Goal: Information Seeking & Learning: Learn about a topic

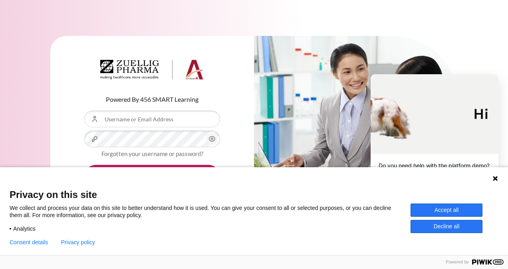
click at [452, 208] on button "Accept all" at bounding box center [446, 210] width 72 height 13
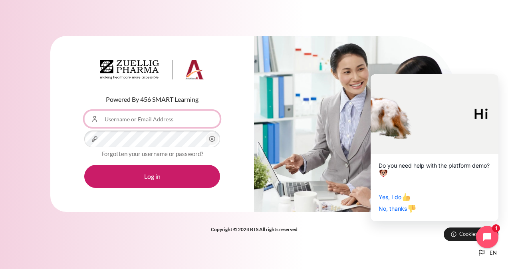
click at [138, 120] on input "Username or Email Address" at bounding box center [152, 119] width 136 height 17
type input "[EMAIL_ADDRESS][DOMAIN_NAME]"
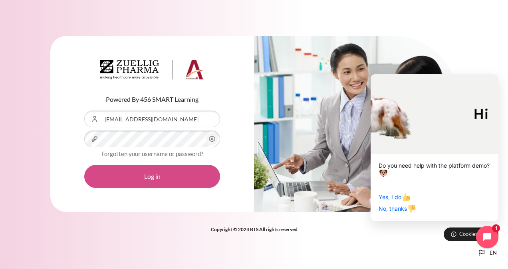
click at [167, 172] on button "Log in" at bounding box center [152, 176] width 136 height 23
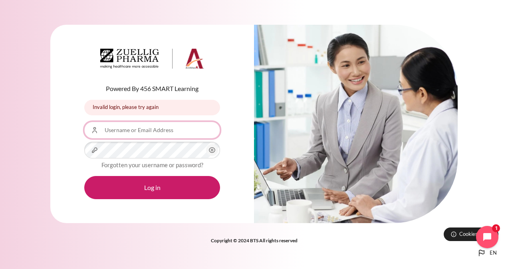
click at [152, 129] on input "Username or Email Address" at bounding box center [152, 130] width 136 height 17
type input "[EMAIL_ADDRESS][DOMAIN_NAME]"
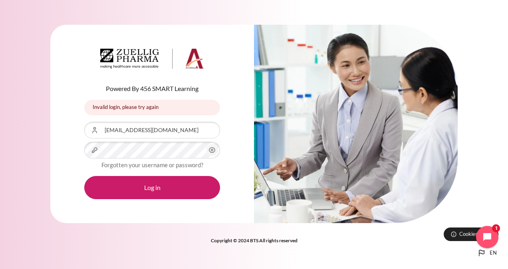
click at [212, 152] on icon "Content" at bounding box center [212, 150] width 10 height 10
click at [213, 151] on icon "Content" at bounding box center [212, 150] width 10 height 10
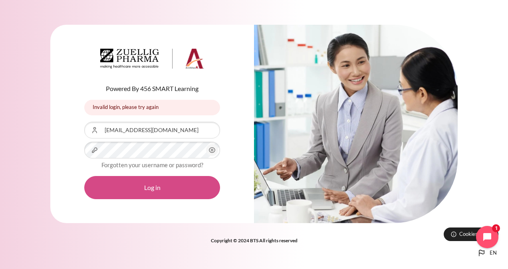
click at [184, 186] on button "Log in" at bounding box center [152, 187] width 136 height 23
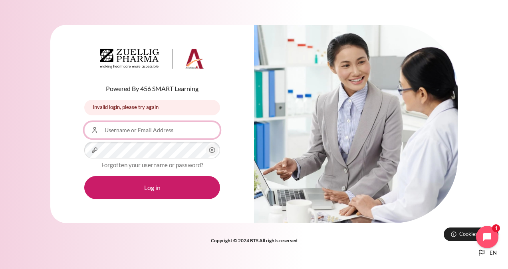
click at [165, 133] on input "Username or Email Address" at bounding box center [152, 130] width 136 height 17
type input "[EMAIL_ADDRESS][DOMAIN_NAME]"
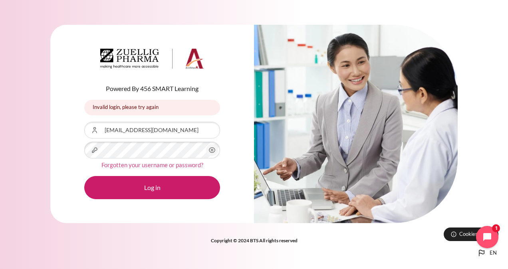
click at [148, 164] on link "Forgotten your username or password?" at bounding box center [152, 164] width 102 height 7
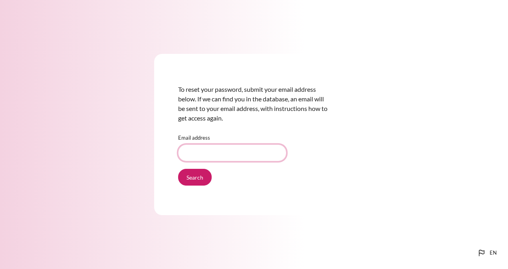
click at [219, 149] on input "Email address" at bounding box center [232, 153] width 108 height 17
type input "[EMAIL_ADDRESS][DOMAIN_NAME]"
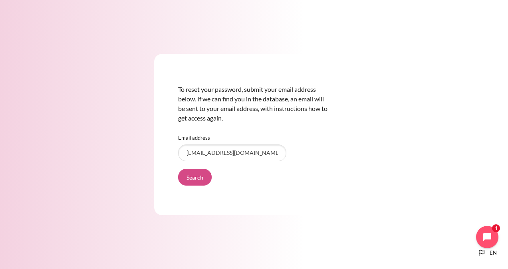
click at [198, 177] on input "Search" at bounding box center [195, 177] width 34 height 17
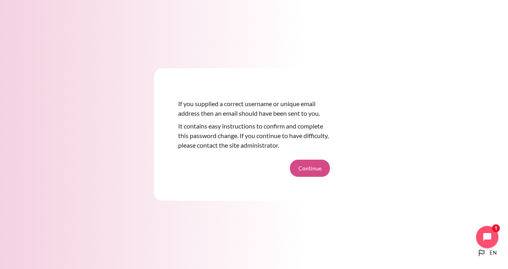
click at [304, 168] on button "Continue" at bounding box center [310, 168] width 40 height 17
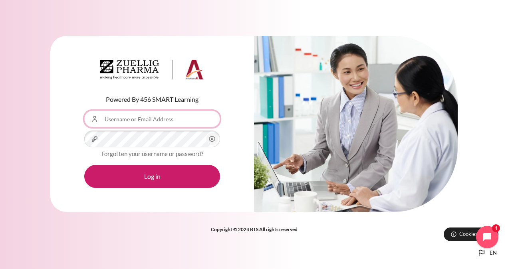
click at [162, 118] on input "Username or Email Address" at bounding box center [152, 119] width 136 height 17
type input "dttu@zuelligpharma.com"
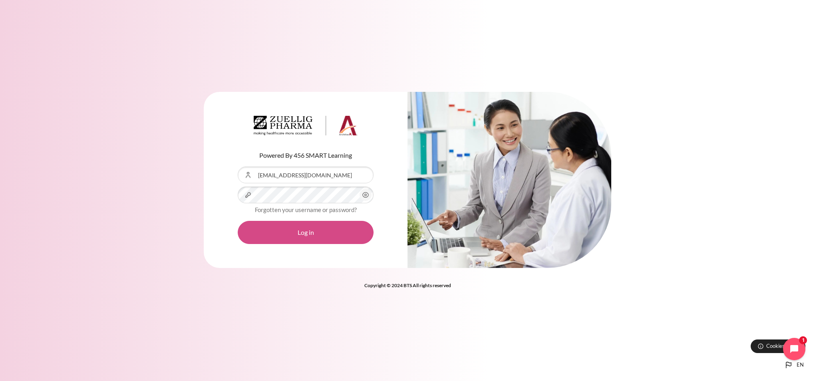
click at [310, 235] on button "Log in" at bounding box center [306, 232] width 136 height 23
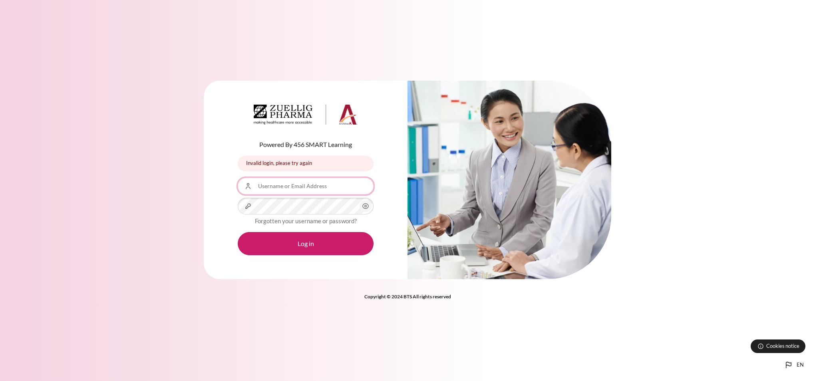
click at [303, 183] on input "Username or Email Address" at bounding box center [306, 186] width 136 height 17
type input "dttu@zuelligpharma.com"
click at [306, 218] on link "Forgotten your username or password?" at bounding box center [306, 220] width 102 height 7
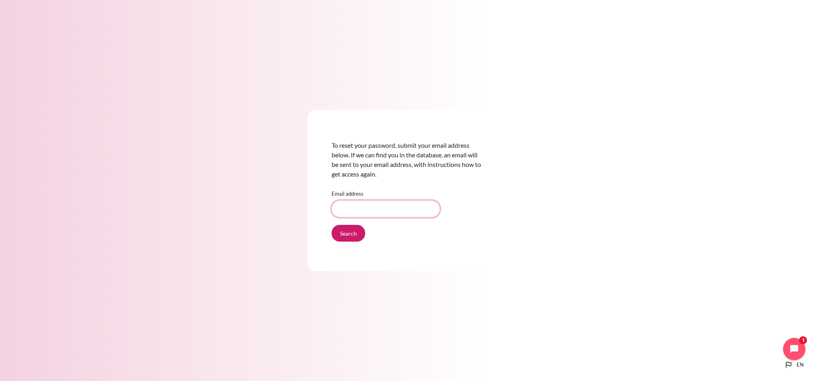
click at [371, 205] on input "Email address" at bounding box center [385, 208] width 108 height 17
type input "dttu@zuelligpharma.com"
click at [344, 236] on input "Search" at bounding box center [348, 233] width 34 height 17
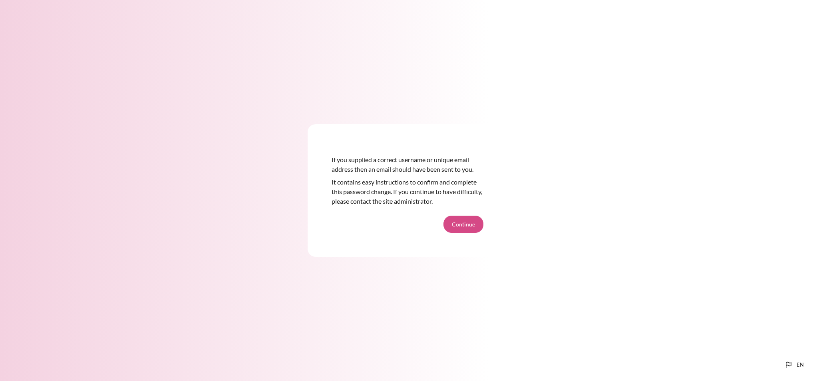
click at [461, 221] on button "Continue" at bounding box center [463, 224] width 40 height 17
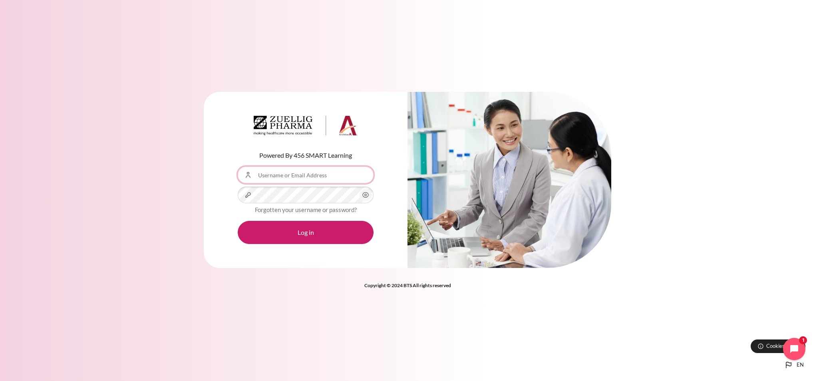
click at [317, 176] on input "Username or Email Address" at bounding box center [306, 175] width 136 height 17
click at [324, 174] on input "dttu@zuelligpharma.com" at bounding box center [306, 175] width 136 height 17
click at [187, 189] on div "Powered By 456 SMART Learning Username or Email Address dttu@zuelligpharma.com …" at bounding box center [407, 185] width 815 height 210
click at [383, 193] on div "Powered By 456 SMART Learning Username or Email Address dttu@zuelligpharma.com …" at bounding box center [306, 180] width 204 height 176
click at [327, 179] on input "dttu@zuelligpharma.com" at bounding box center [306, 175] width 136 height 17
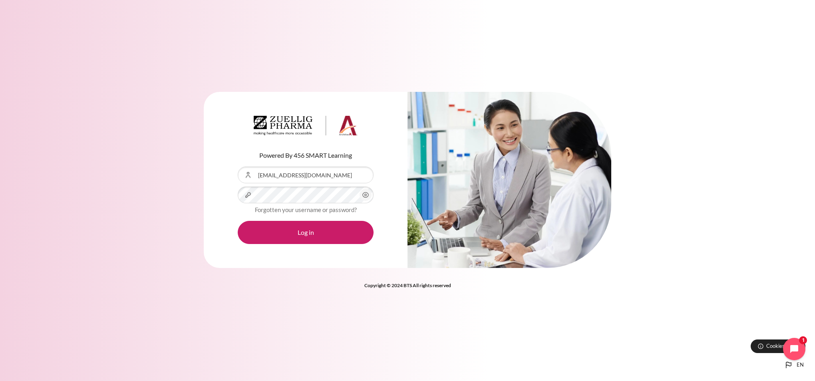
click at [311, 286] on div "Copyright © 2024 BTS All rights reserved" at bounding box center [407, 285] width 407 height 10
click at [324, 177] on input "dttu@zuelligpharma.com" at bounding box center [306, 175] width 136 height 17
type input "[EMAIL_ADDRESS][DOMAIN_NAME]"
click at [306, 234] on button "Log in" at bounding box center [306, 232] width 136 height 23
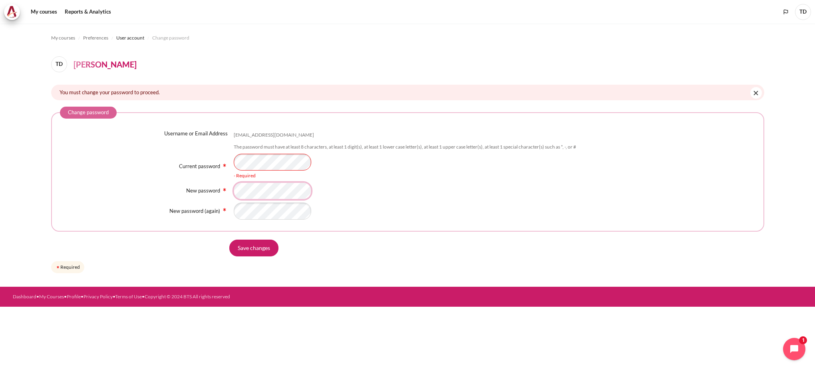
click at [270, 192] on div "Username or Email Address dttu@zetaprocess.com.vn The password must have at lea…" at bounding box center [407, 175] width 695 height 90
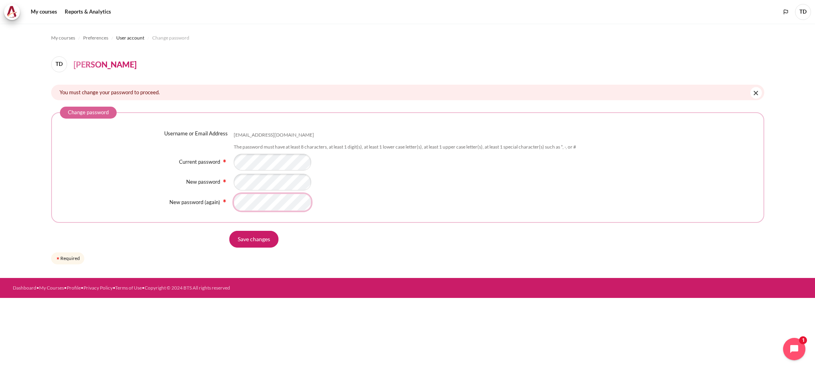
click at [244, 212] on fieldset "Change password Username or Email Address dttu@zetaprocess.com.vn The password …" at bounding box center [407, 165] width 713 height 116
click at [196, 180] on div "New password - Required" at bounding box center [407, 182] width 695 height 17
click at [242, 240] on input "Save changes" at bounding box center [253, 239] width 49 height 17
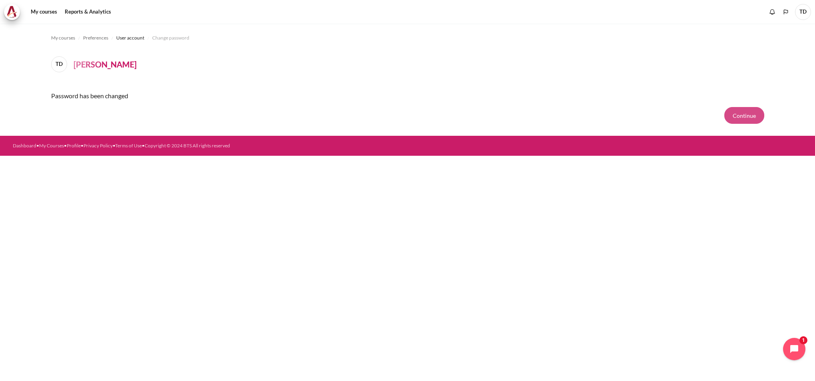
click at [735, 115] on button "Continue" at bounding box center [744, 115] width 40 height 17
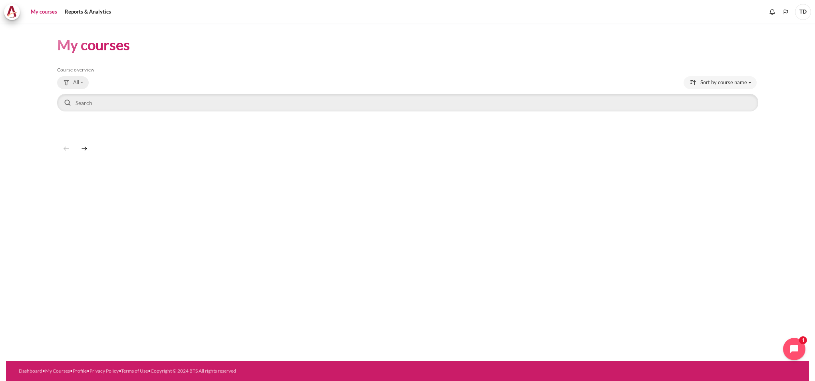
click at [81, 83] on button "All" at bounding box center [73, 82] width 32 height 13
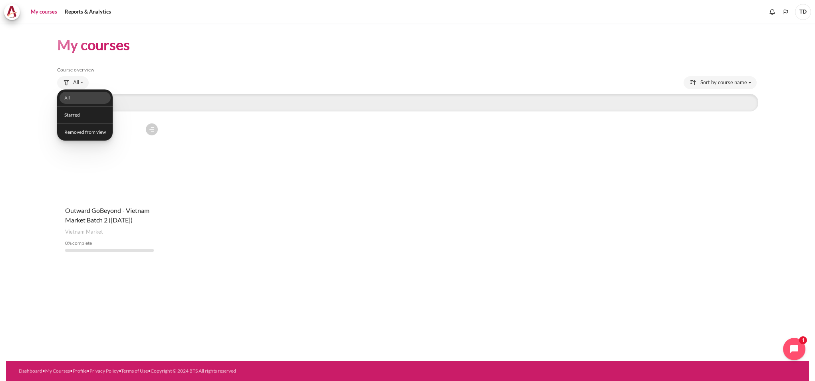
click at [167, 77] on div "All All Starred Removed from view" at bounding box center [407, 83] width 701 height 14
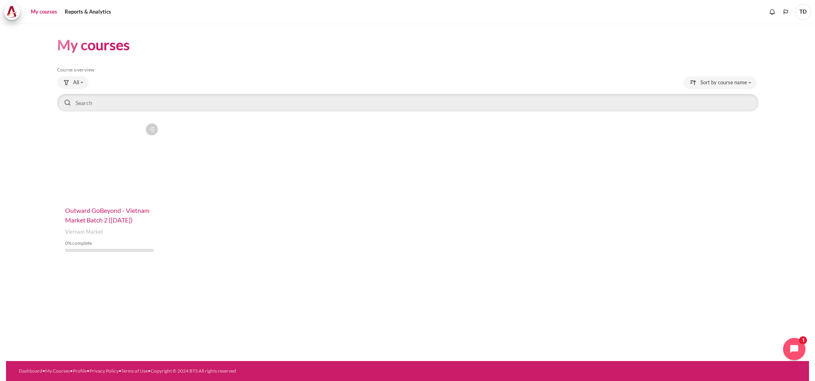
click at [105, 211] on span "Outward GoBeyond - Vietnam Market Batch 2 ([DATE])" at bounding box center [107, 214] width 84 height 17
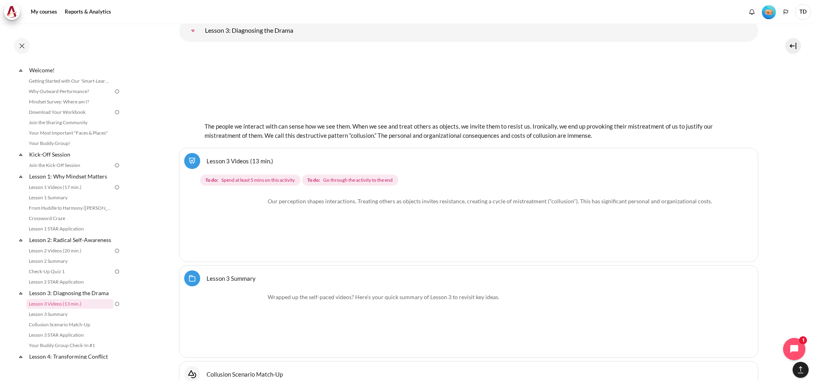
scroll to position [2849, 0]
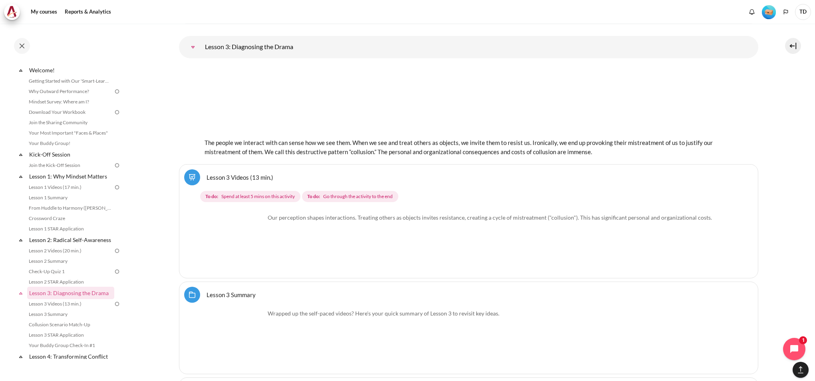
click at [249, 256] on img "Content" at bounding box center [235, 243] width 60 height 60
click at [252, 258] on img "Content" at bounding box center [235, 243] width 60 height 60
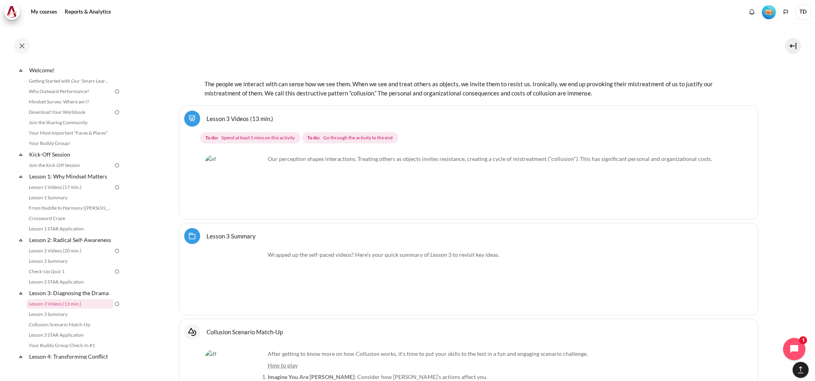
scroll to position [2891, 0]
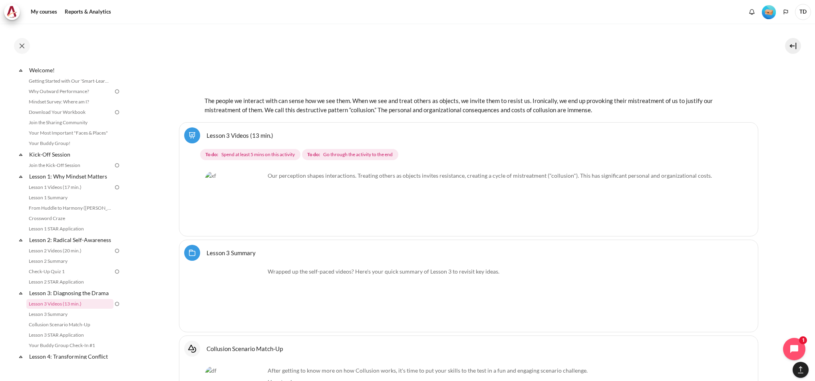
click at [250, 214] on img "Content" at bounding box center [235, 201] width 60 height 60
click at [797, 349] on icon "Open chat widget" at bounding box center [798, 349] width 12 height 12
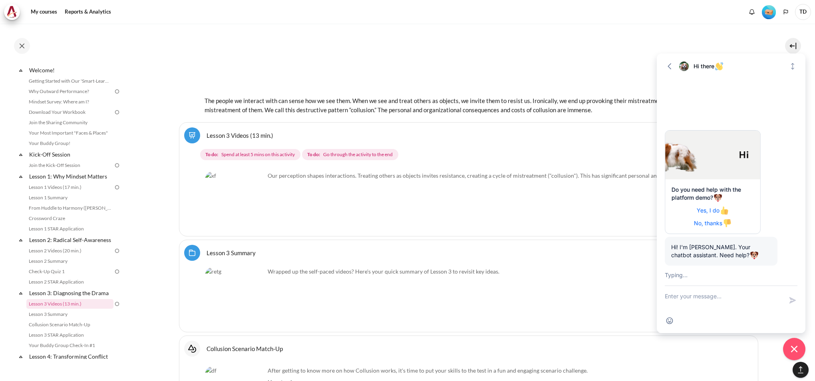
scroll to position [38, 0]
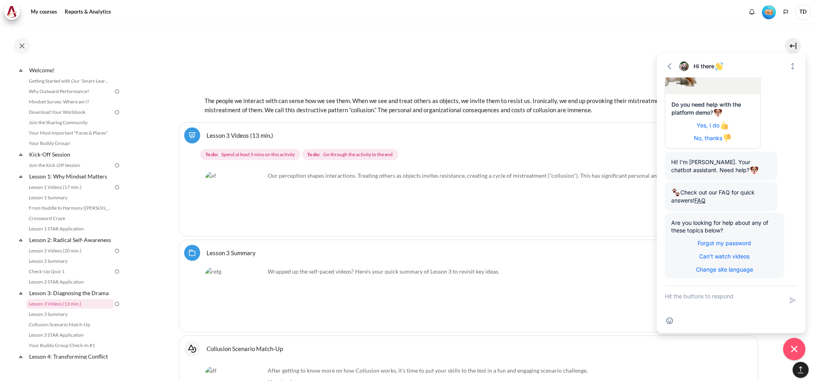
click at [564, 301] on div "Wrapped up the self-paced videos? Here's your quick summary of Lesson 3 to revi…" at bounding box center [468, 297] width 527 height 60
click at [791, 65] on icon "Expand" at bounding box center [792, 66] width 8 height 8
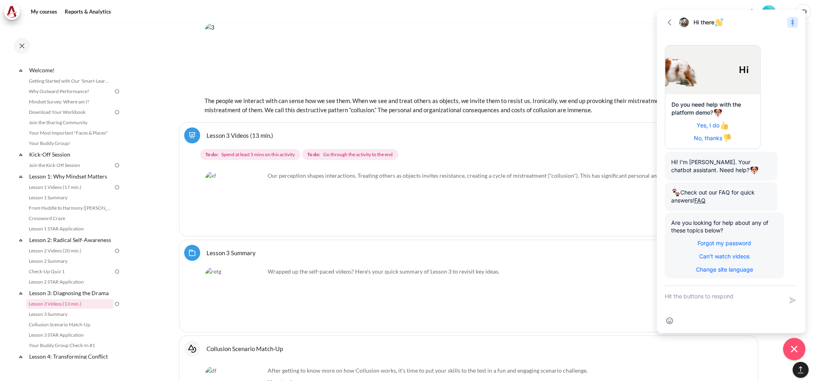
scroll to position [0, 0]
click at [672, 24] on icon "button" at bounding box center [669, 22] width 8 height 8
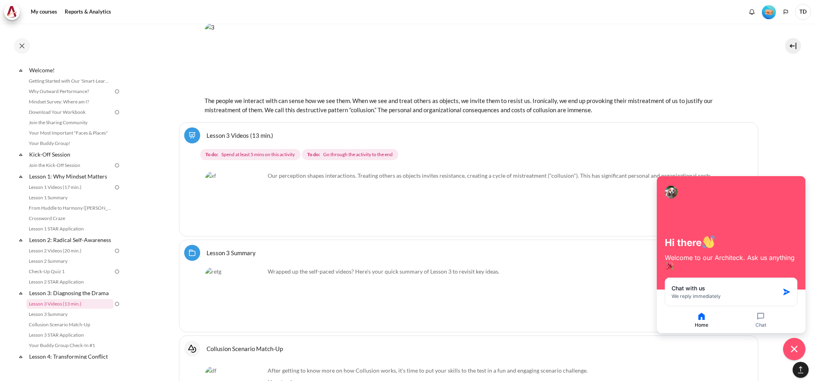
click at [429, 206] on div "Our perception shapes interactions. Treating others as objects invites resistan…" at bounding box center [468, 199] width 527 height 63
click at [253, 214] on img "Content" at bounding box center [235, 201] width 60 height 60
click at [226, 184] on img "Content" at bounding box center [235, 201] width 60 height 60
click at [206, 137] on link "Lesson 3 Videos (13 min.)" at bounding box center [239, 135] width 67 height 8
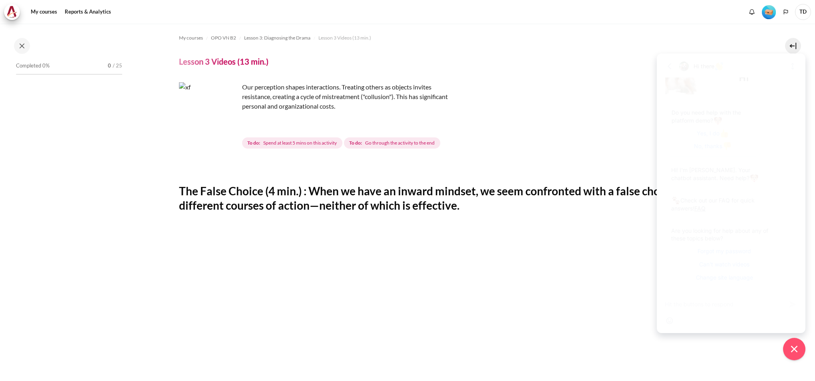
scroll to position [122, 0]
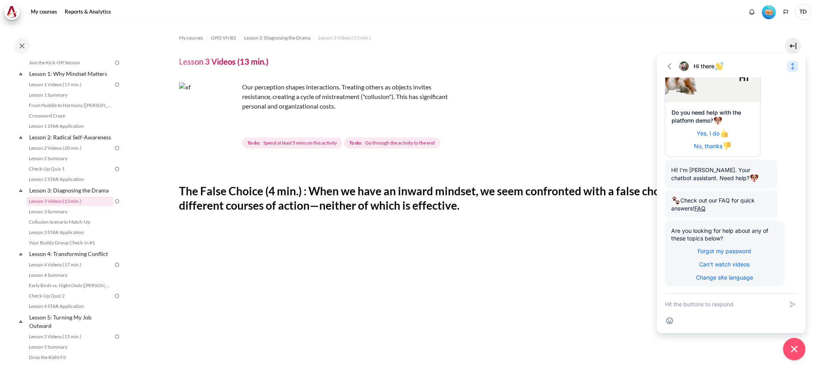
click at [792, 65] on icon "Expand" at bounding box center [792, 66] width 3 height 7
click at [795, 22] on icon "Collapse" at bounding box center [792, 22] width 8 height 8
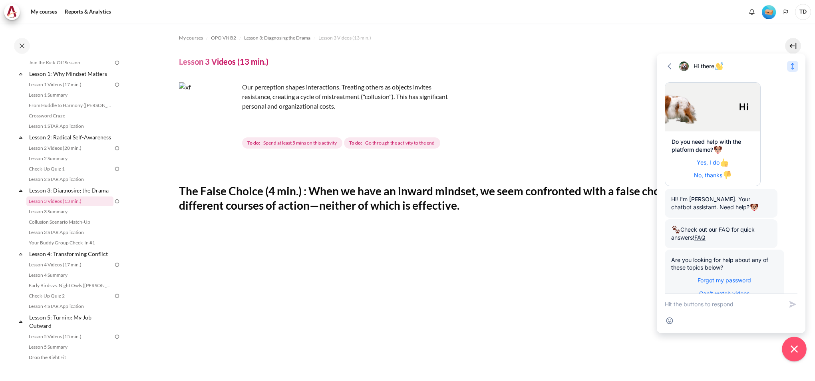
click at [787, 351] on icon "Close chat widget" at bounding box center [789, 349] width 9 height 9
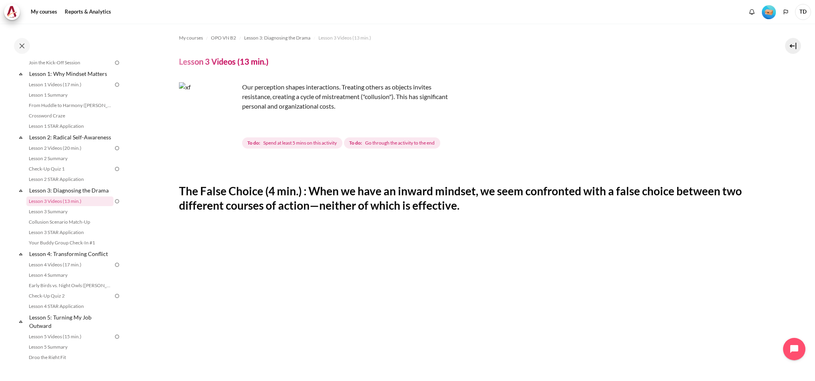
click at [194, 63] on h4 "Lesson 3 Videos (13 min.)" at bounding box center [223, 61] width 89 height 10
click at [228, 125] on img "Content" at bounding box center [209, 112] width 60 height 60
click at [203, 120] on img "Content" at bounding box center [209, 112] width 60 height 60
click at [57, 196] on link "Lesson 3: Diagnosing the Drama" at bounding box center [70, 190] width 85 height 11
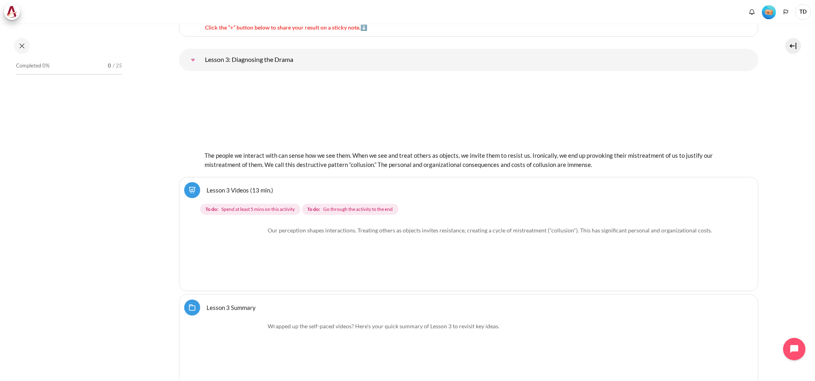
scroll to position [2814, 0]
click at [244, 189] on link "Lesson 3 Videos (13 min.)" at bounding box center [239, 190] width 67 height 8
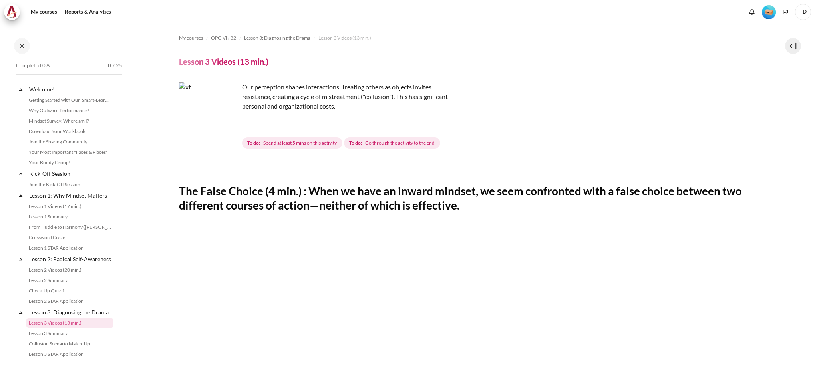
scroll to position [122, 0]
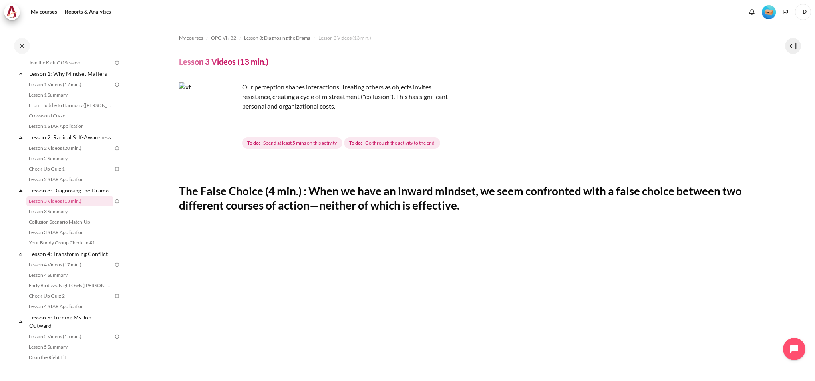
click at [228, 126] on img "Content" at bounding box center [209, 112] width 60 height 60
click at [227, 126] on img "Content" at bounding box center [209, 112] width 60 height 60
click at [231, 128] on img "Content" at bounding box center [209, 112] width 60 height 60
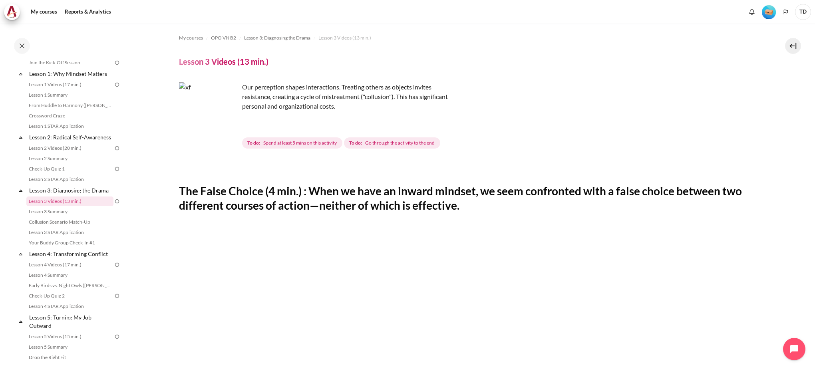
click at [230, 128] on img "Content" at bounding box center [209, 112] width 60 height 60
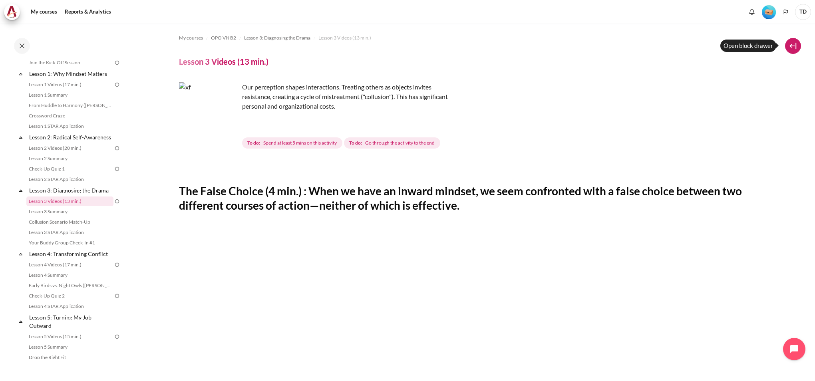
click at [791, 48] on button at bounding box center [793, 46] width 16 height 16
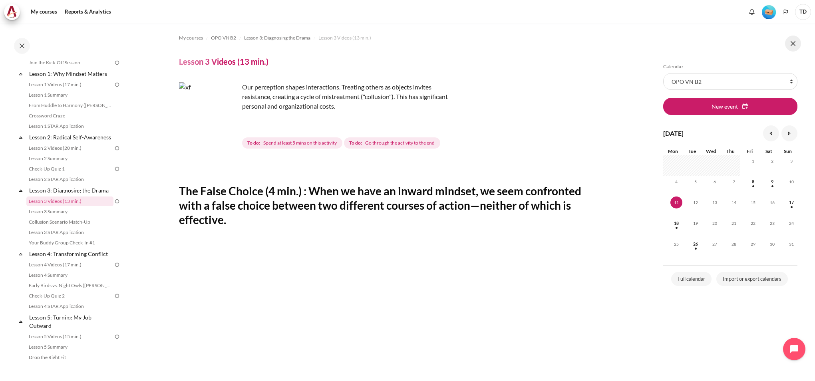
click at [791, 46] on button at bounding box center [793, 44] width 16 height 16
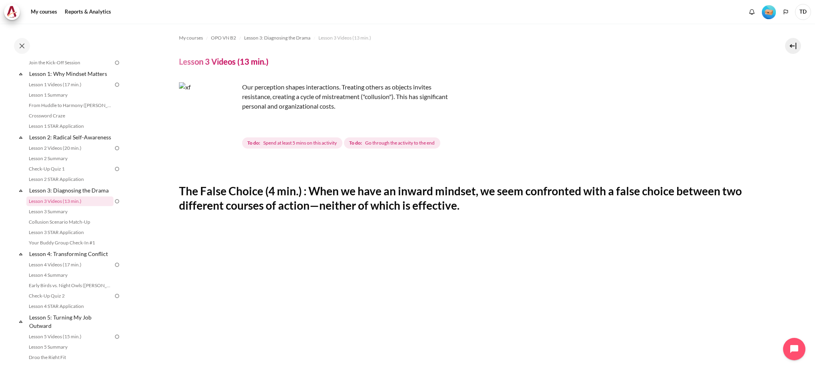
click at [226, 126] on img "Content" at bounding box center [209, 112] width 60 height 60
click at [229, 128] on img "Content" at bounding box center [209, 112] width 60 height 60
click at [229, 127] on img "Content" at bounding box center [209, 112] width 60 height 60
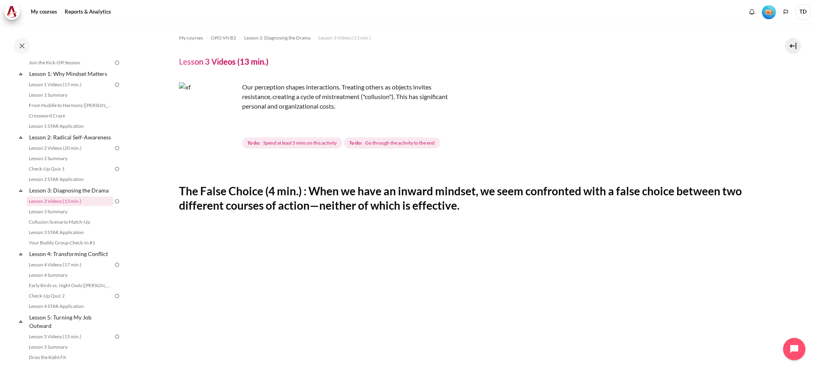
click at [229, 127] on img "Content" at bounding box center [209, 112] width 60 height 60
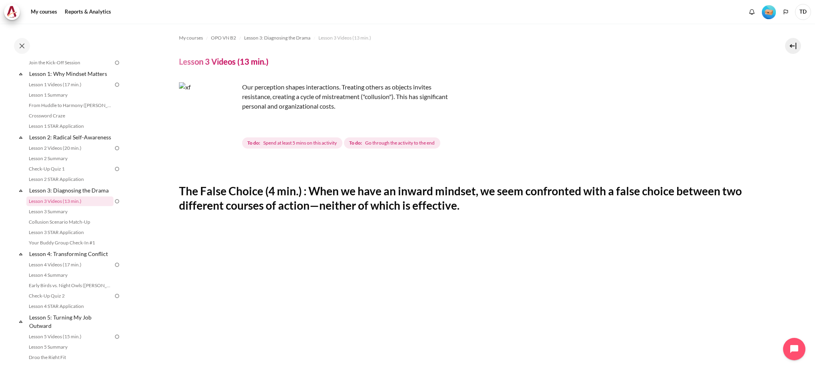
click at [229, 127] on img "Content" at bounding box center [209, 112] width 60 height 60
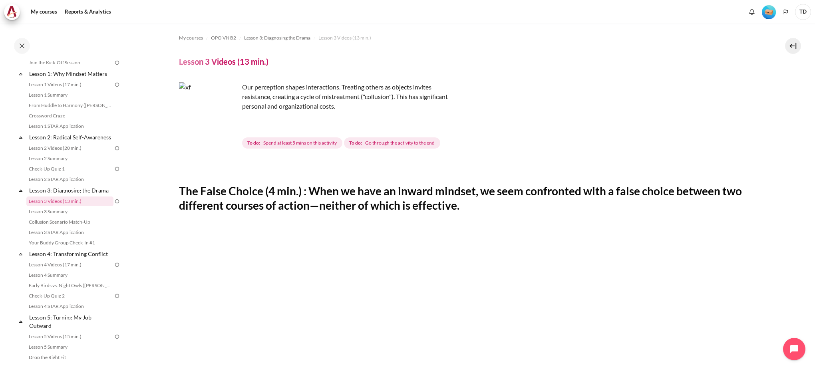
click at [232, 120] on img "Content" at bounding box center [209, 112] width 60 height 60
click at [226, 125] on img "Content" at bounding box center [209, 112] width 60 height 60
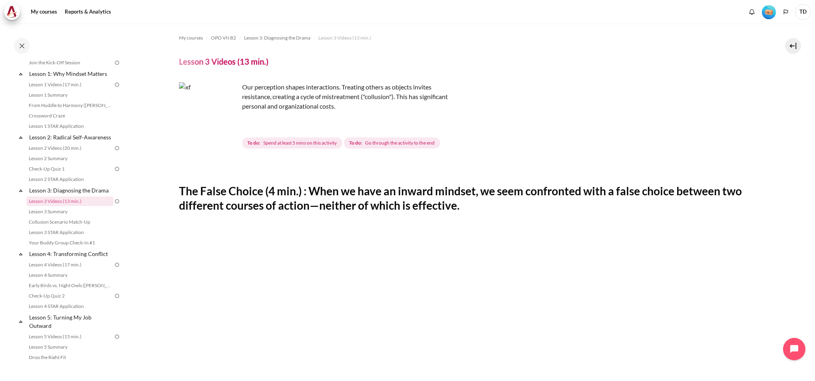
click at [226, 125] on img "Content" at bounding box center [209, 112] width 60 height 60
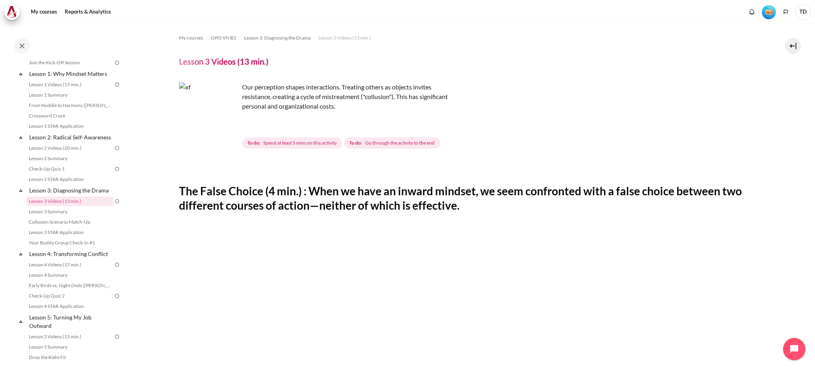
click at [226, 125] on img "Content" at bounding box center [209, 112] width 60 height 60
click at [398, 145] on span "Go through the activity to the end" at bounding box center [399, 142] width 69 height 7
click at [379, 144] on span "Go through the activity to the end" at bounding box center [399, 142] width 69 height 7
click at [420, 184] on h2 "The False Choice (4 min.) : When we have an inward mindset, we seem confronted …" at bounding box center [468, 198] width 579 height 29
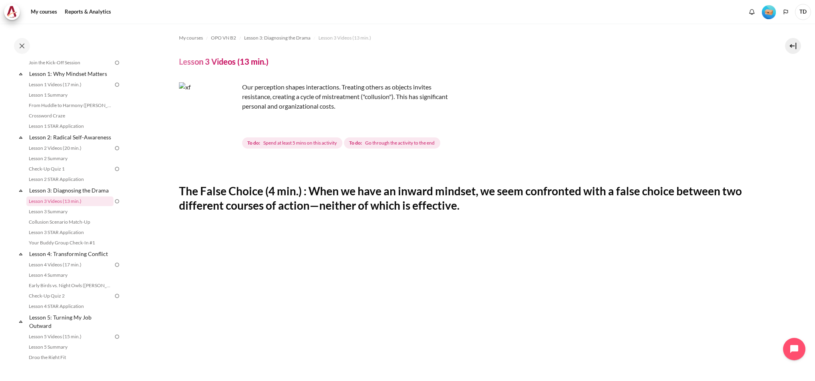
click at [408, 191] on h2 "The False Choice (4 min.) : When we have an inward mindset, we seem confronted …" at bounding box center [468, 198] width 579 height 29
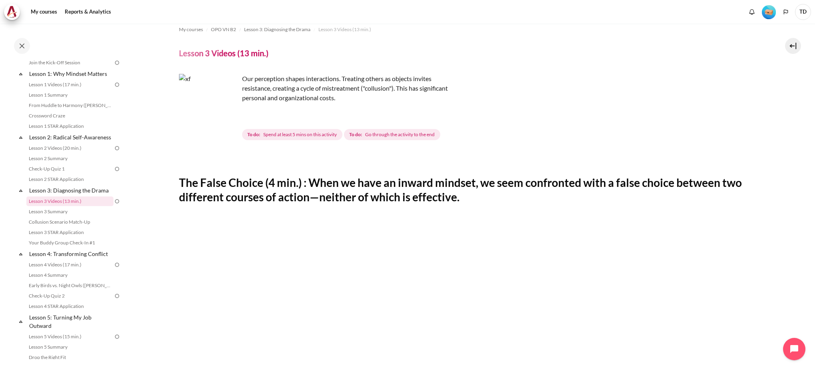
scroll to position [0, 0]
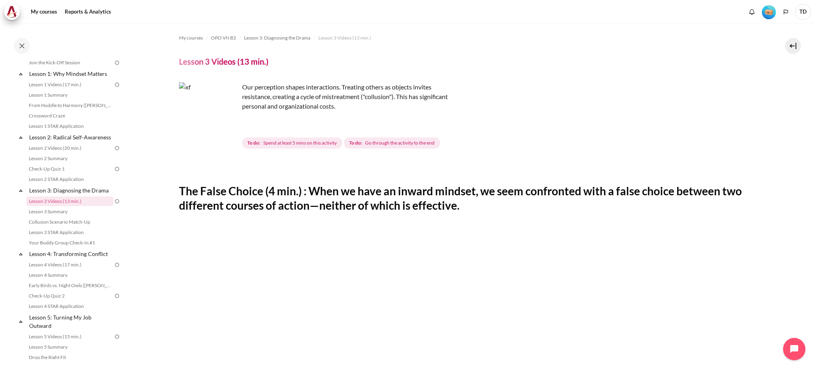
click at [229, 129] on img "Content" at bounding box center [209, 112] width 60 height 60
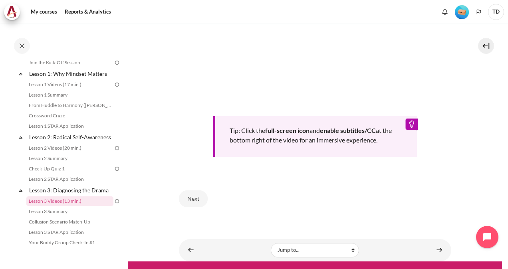
scroll to position [329, 0]
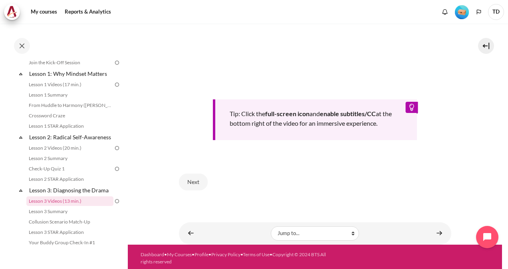
drag, startPoint x: 359, startPoint y: 250, endPoint x: 295, endPoint y: 176, distance: 97.4
click at [295, 176] on div "Next" at bounding box center [315, 182] width 272 height 33
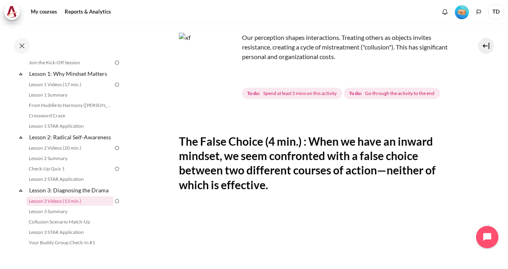
scroll to position [0, 0]
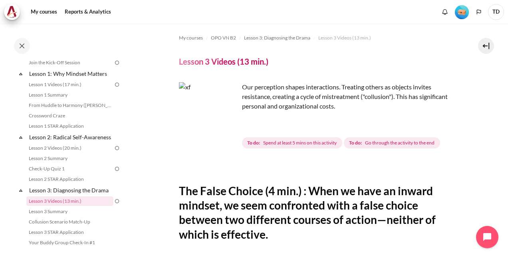
click at [226, 126] on img "Content" at bounding box center [209, 112] width 60 height 60
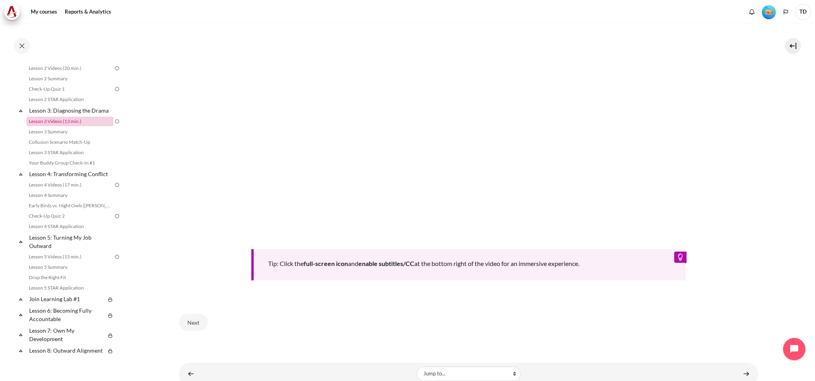
scroll to position [345, 0]
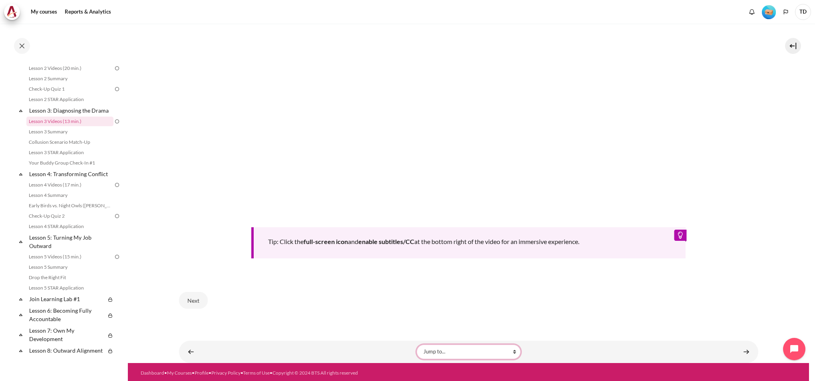
click at [486, 346] on select "Jump to... Getting Started with Our 'Smart-Learning' Platform Why Outward Perfo…" at bounding box center [468, 352] width 104 height 14
click at [606, 287] on div "Next" at bounding box center [468, 300] width 579 height 33
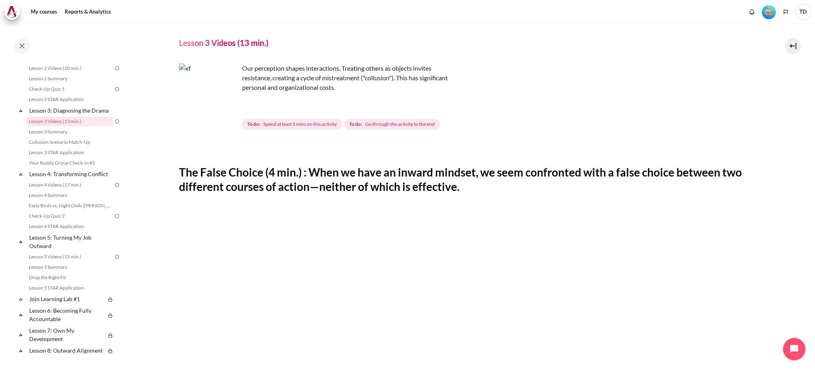
scroll to position [0, 0]
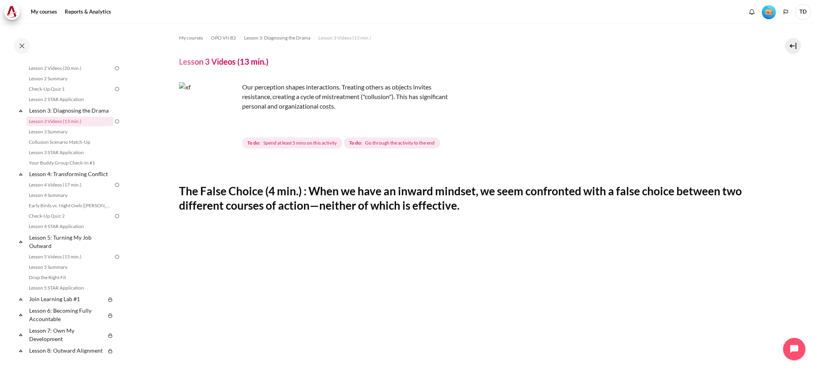
click at [238, 130] on img "Content" at bounding box center [209, 112] width 60 height 60
click at [52, 137] on link "Lesson 3 Summary" at bounding box center [69, 132] width 87 height 10
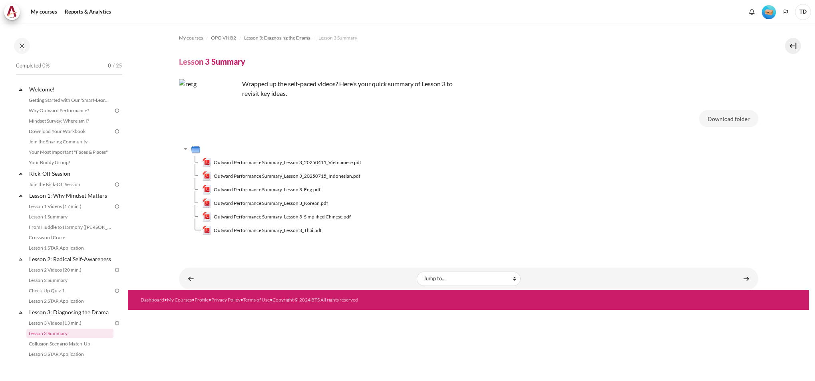
scroll to position [132, 0]
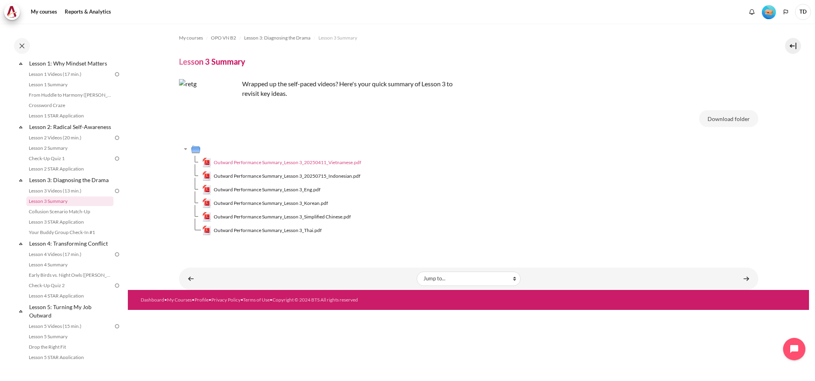
click at [276, 162] on span "Outward Performance Summary_Lesson 3_20250411_Vietnamese.pdf" at bounding box center [287, 162] width 147 height 7
